Goal: Book appointment/travel/reservation

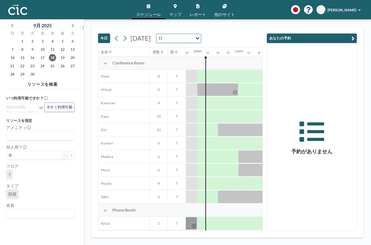
scroll to position [0, 401]
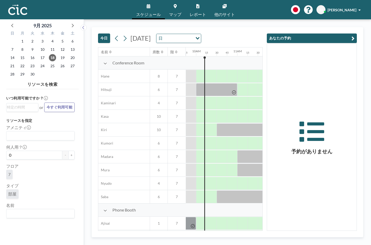
click at [175, 9] on link "マップ" at bounding box center [175, 9] width 21 height 19
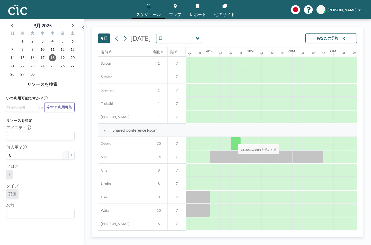
scroll to position [310, 634]
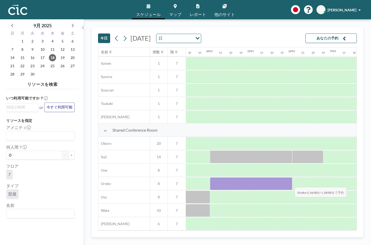
drag, startPoint x: 211, startPoint y: 182, endPoint x: 290, endPoint y: 183, distance: 79.2
click at [290, 183] on div at bounding box center [251, 183] width 82 height 13
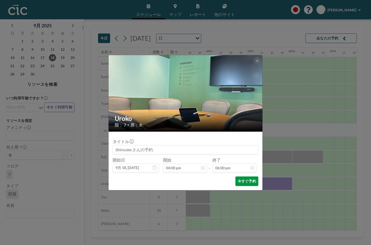
click at [252, 180] on button "今すぐ予約" at bounding box center [246, 181] width 23 height 10
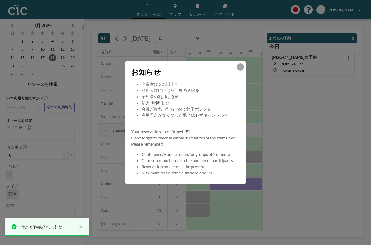
scroll to position [49, 0]
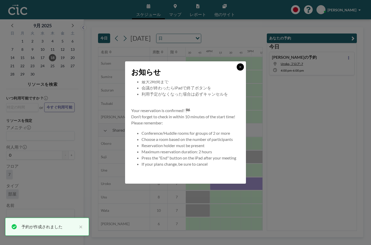
click at [242, 68] on button at bounding box center [240, 66] width 7 height 7
